Goal: Transaction & Acquisition: Purchase product/service

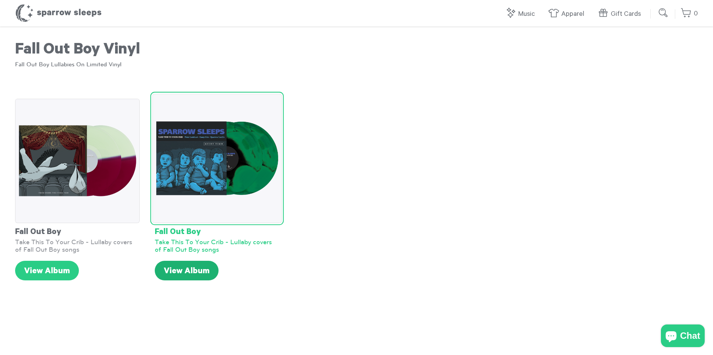
click at [184, 271] on link "View Album" at bounding box center [187, 271] width 64 height 20
